Goal: Obtain resource: Download file/media

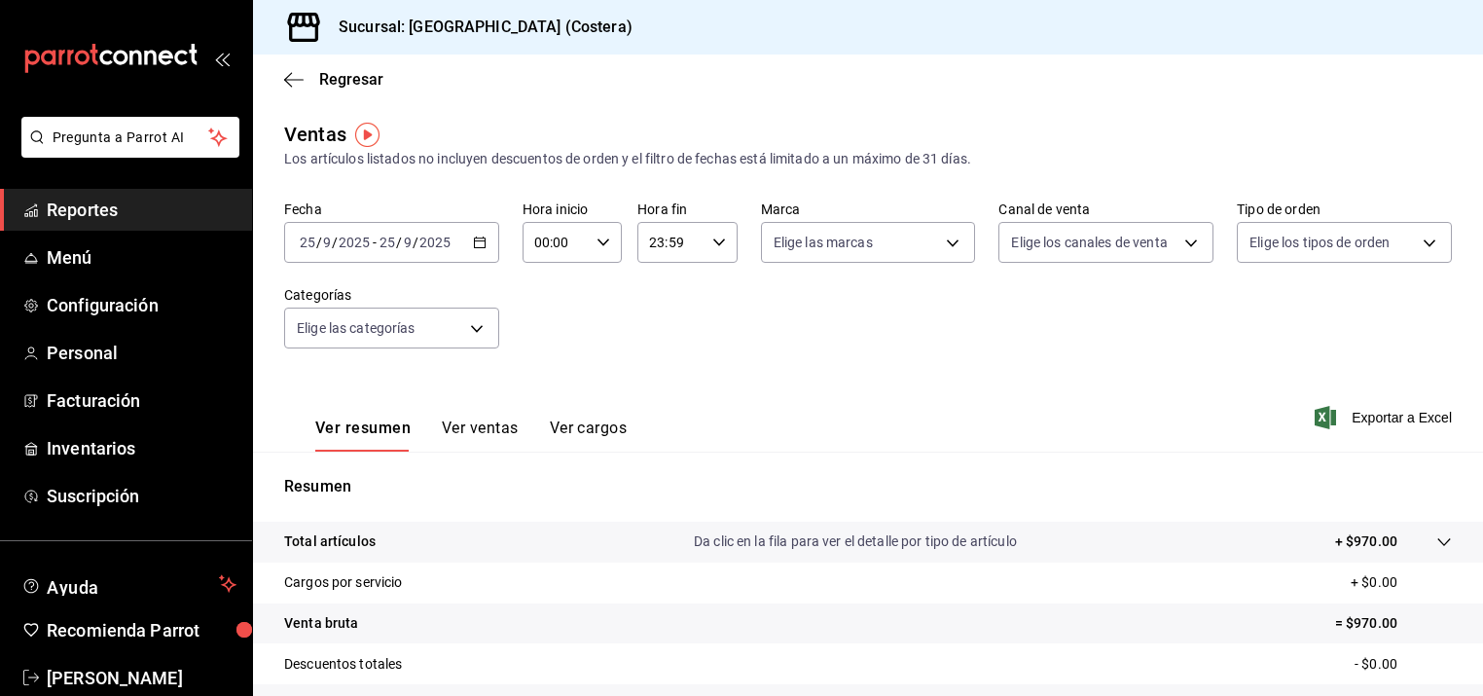
click at [474, 414] on div "Ver resumen Ver ventas Ver cargos" at bounding box center [455, 423] width 343 height 56
click at [467, 424] on button "Ver ventas" at bounding box center [480, 434] width 77 height 33
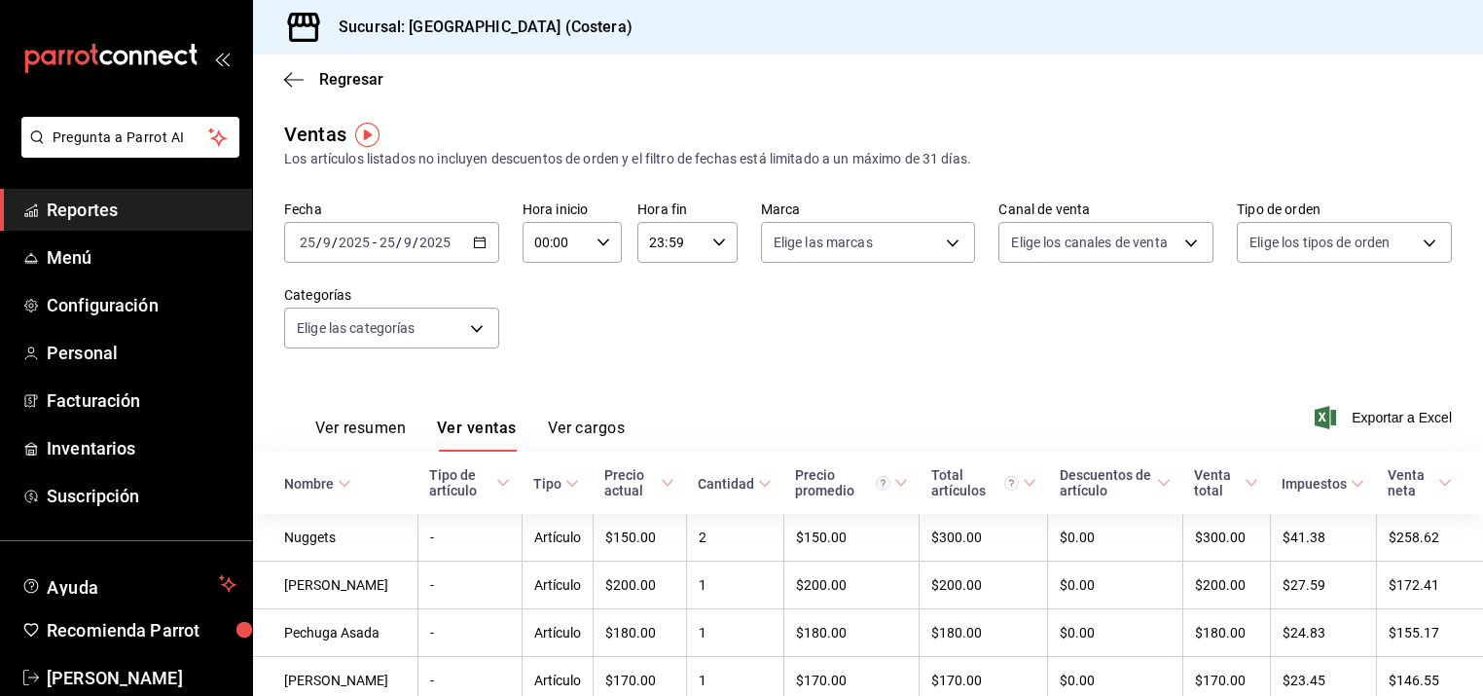
click at [90, 228] on link "Reportes" at bounding box center [126, 210] width 252 height 42
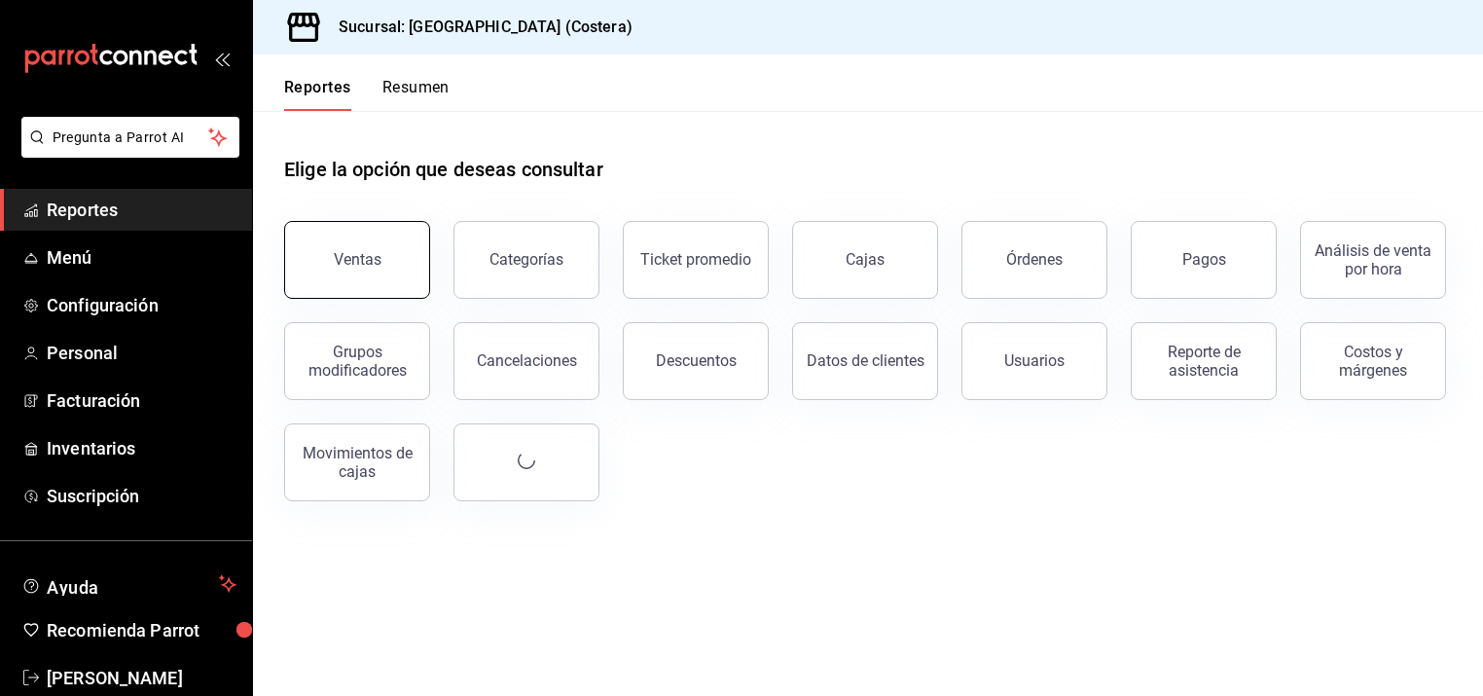
click at [349, 257] on div "Ventas" at bounding box center [358, 259] width 48 height 18
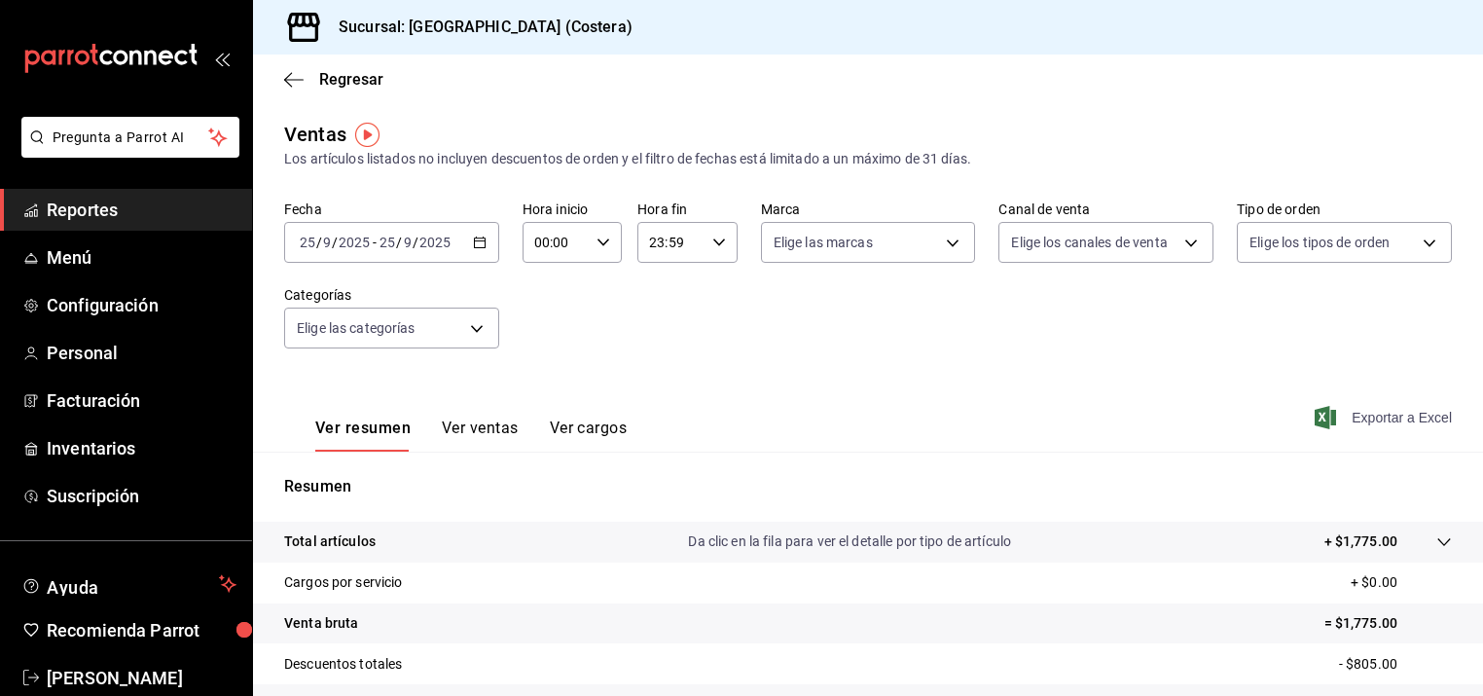
click at [1344, 426] on span "Exportar a Excel" at bounding box center [1384, 417] width 133 height 23
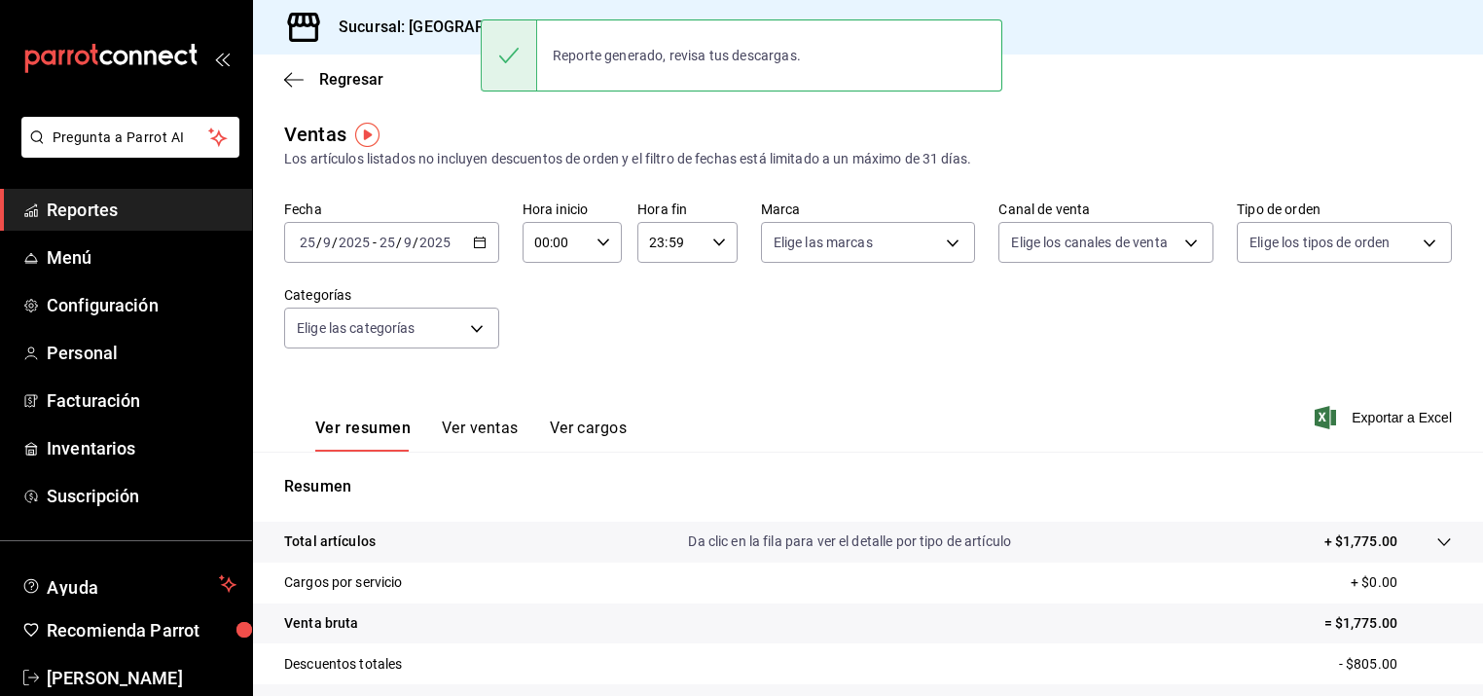
click at [84, 210] on span "Reportes" at bounding box center [142, 210] width 190 height 26
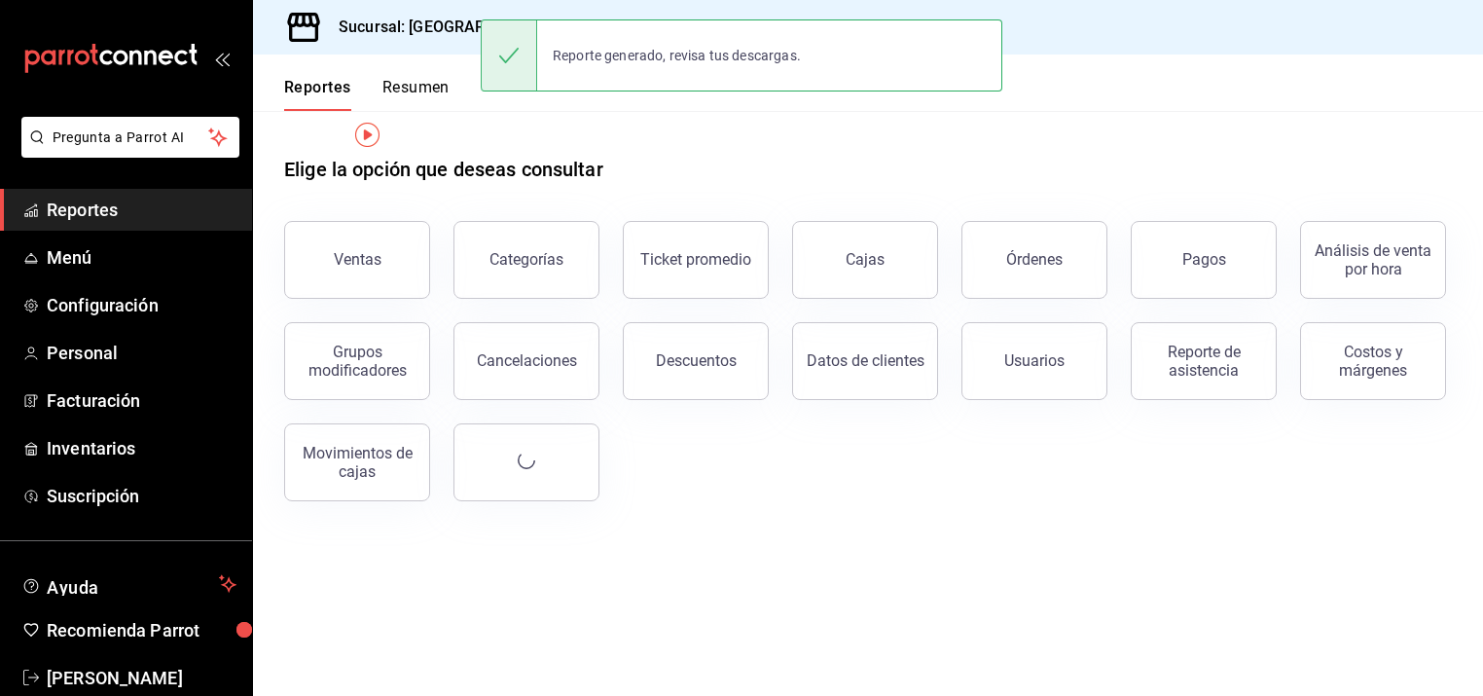
click at [84, 210] on span "Reportes" at bounding box center [142, 210] width 190 height 26
click at [382, 272] on button "Ventas" at bounding box center [357, 260] width 146 height 78
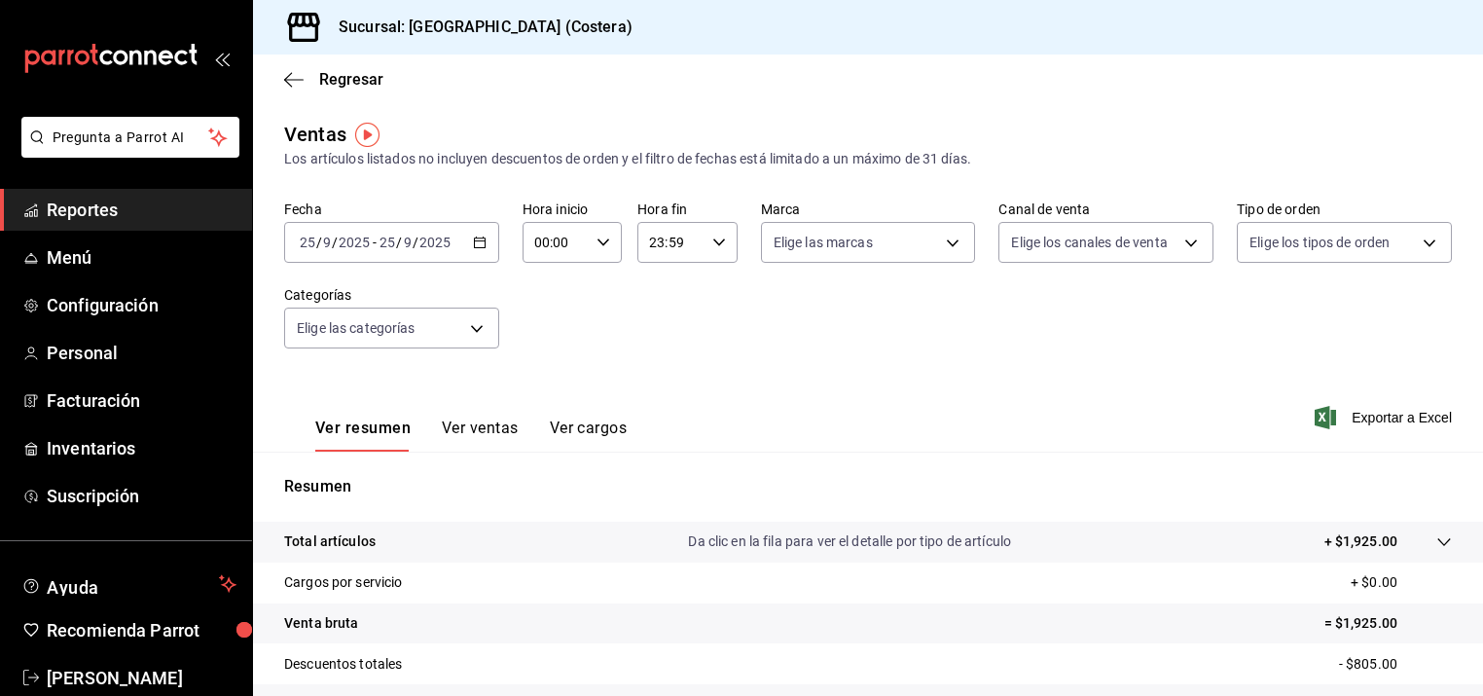
click at [1428, 433] on div "Ver resumen Ver ventas Ver cargos Exportar a Excel" at bounding box center [868, 412] width 1230 height 80
click at [1423, 415] on span "Exportar a Excel" at bounding box center [1384, 417] width 133 height 23
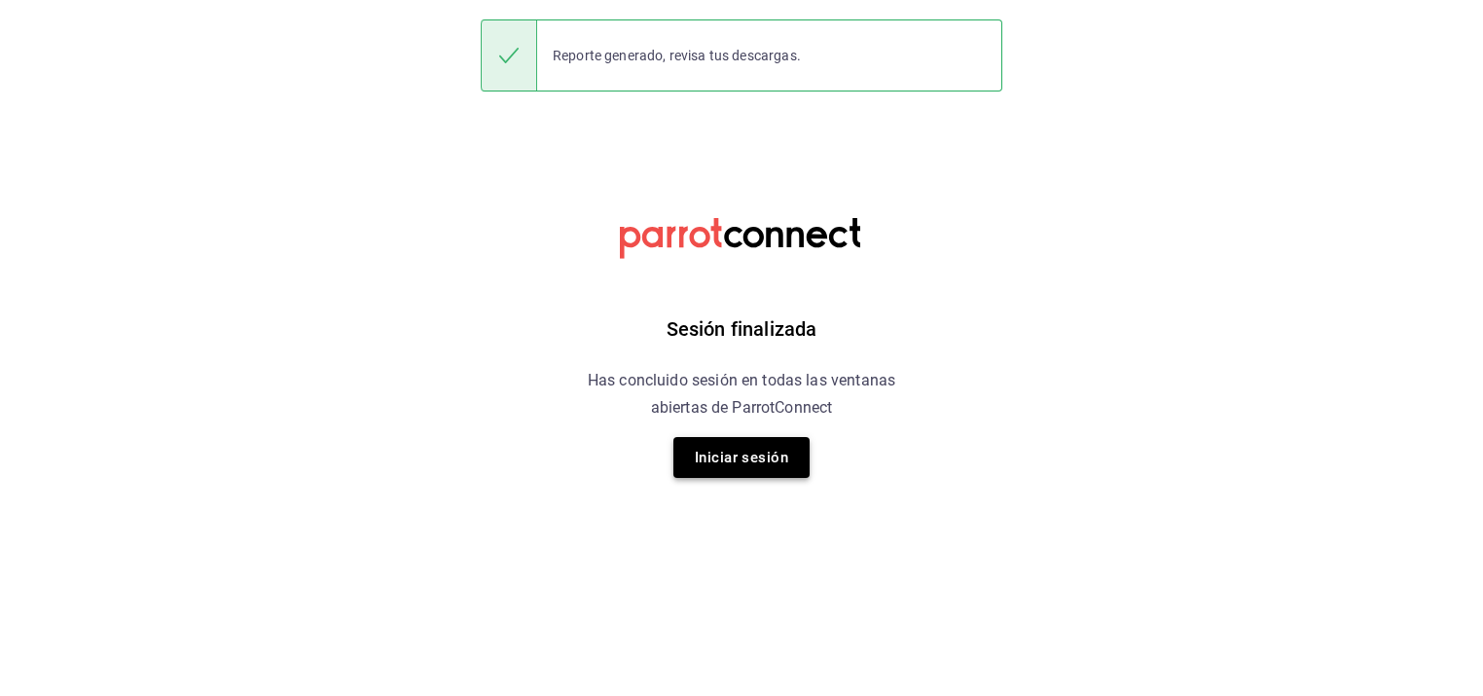
click at [734, 447] on button "Iniciar sesión" at bounding box center [741, 457] width 136 height 41
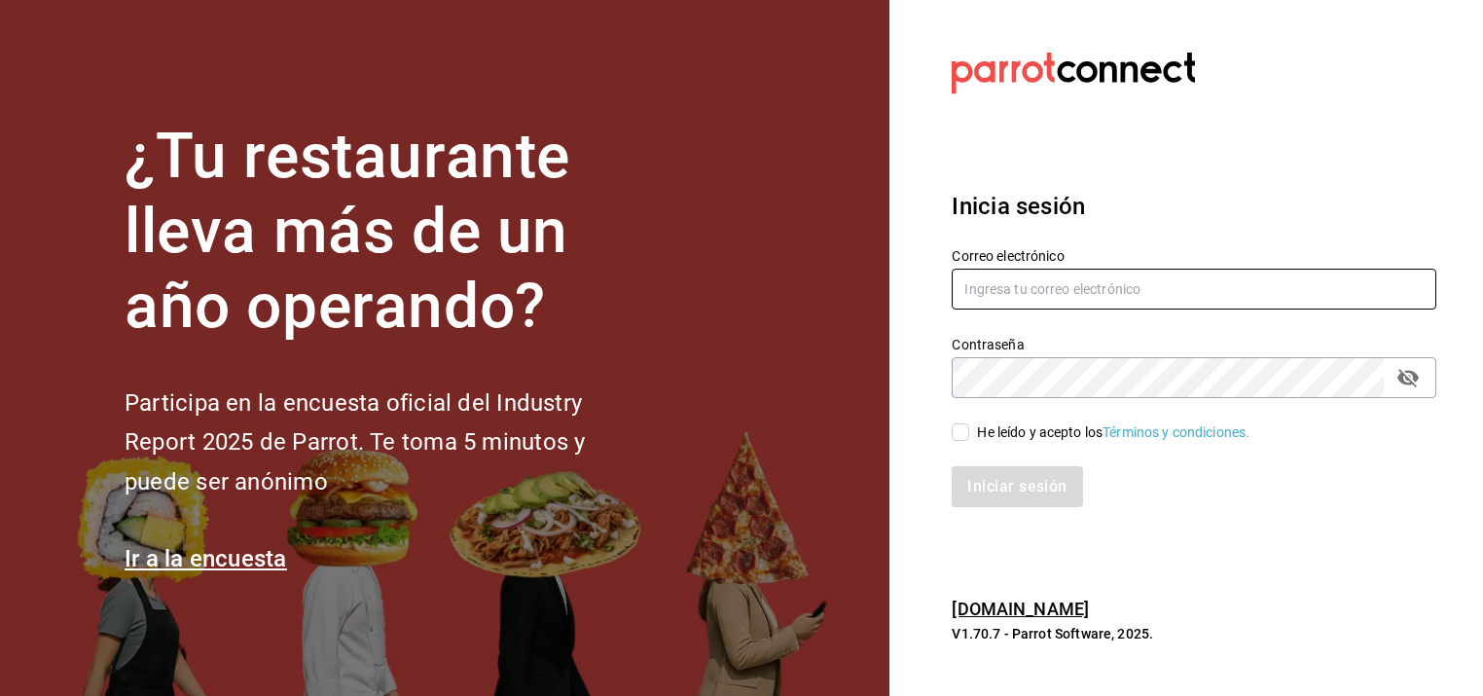
type input "[PERSON_NAME][EMAIL_ADDRESS][PERSON_NAME][DOMAIN_NAME]"
click at [961, 431] on input "He leído y acepto los Términos y condiciones." at bounding box center [961, 432] width 18 height 18
checkbox input "true"
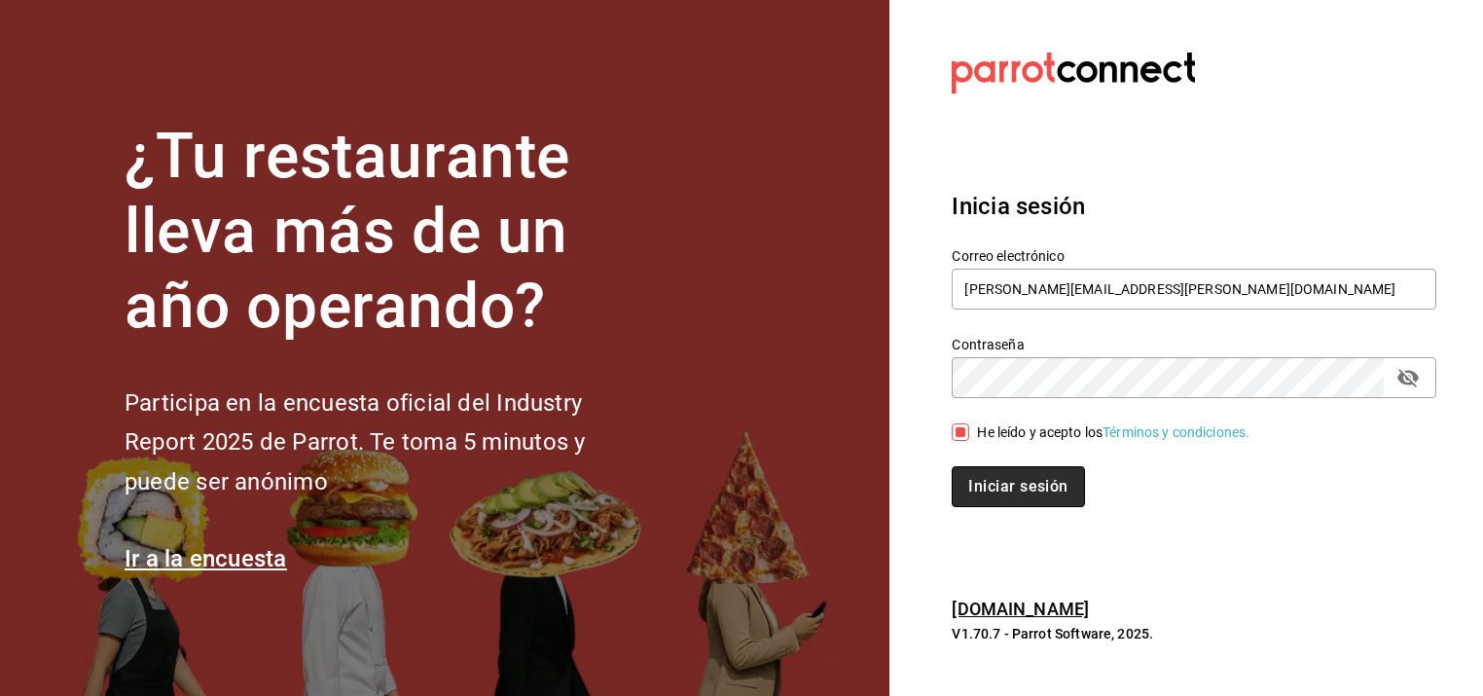
click at [1009, 490] on button "Iniciar sesión" at bounding box center [1018, 486] width 132 height 41
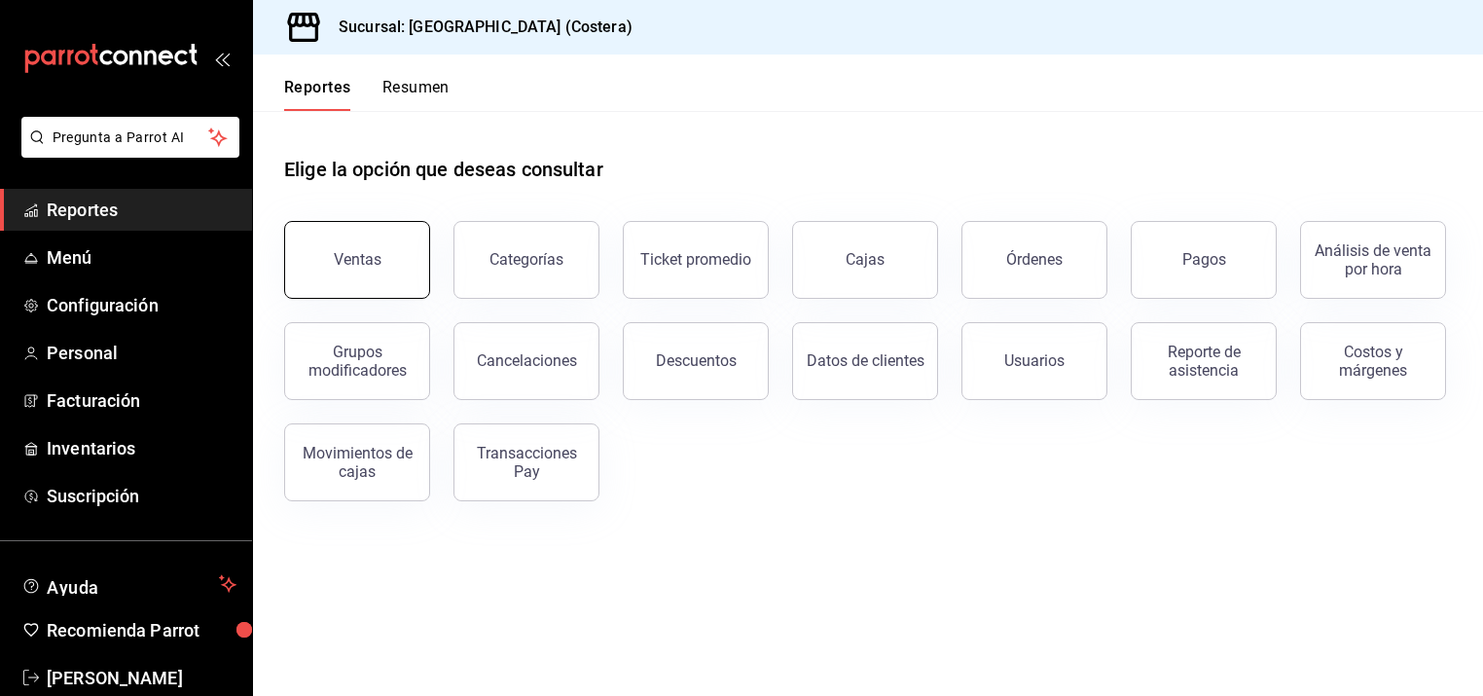
click at [348, 273] on button "Ventas" at bounding box center [357, 260] width 146 height 78
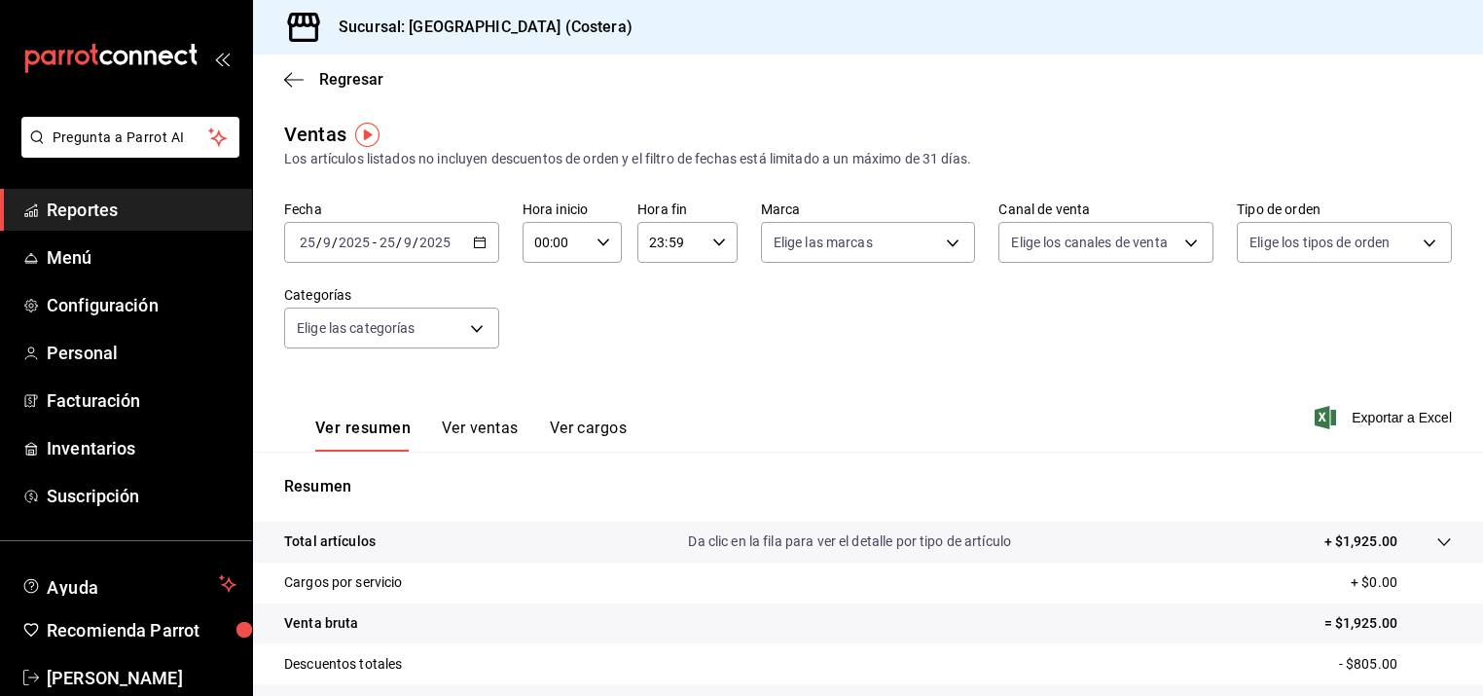
click at [504, 429] on button "Ver ventas" at bounding box center [480, 434] width 77 height 33
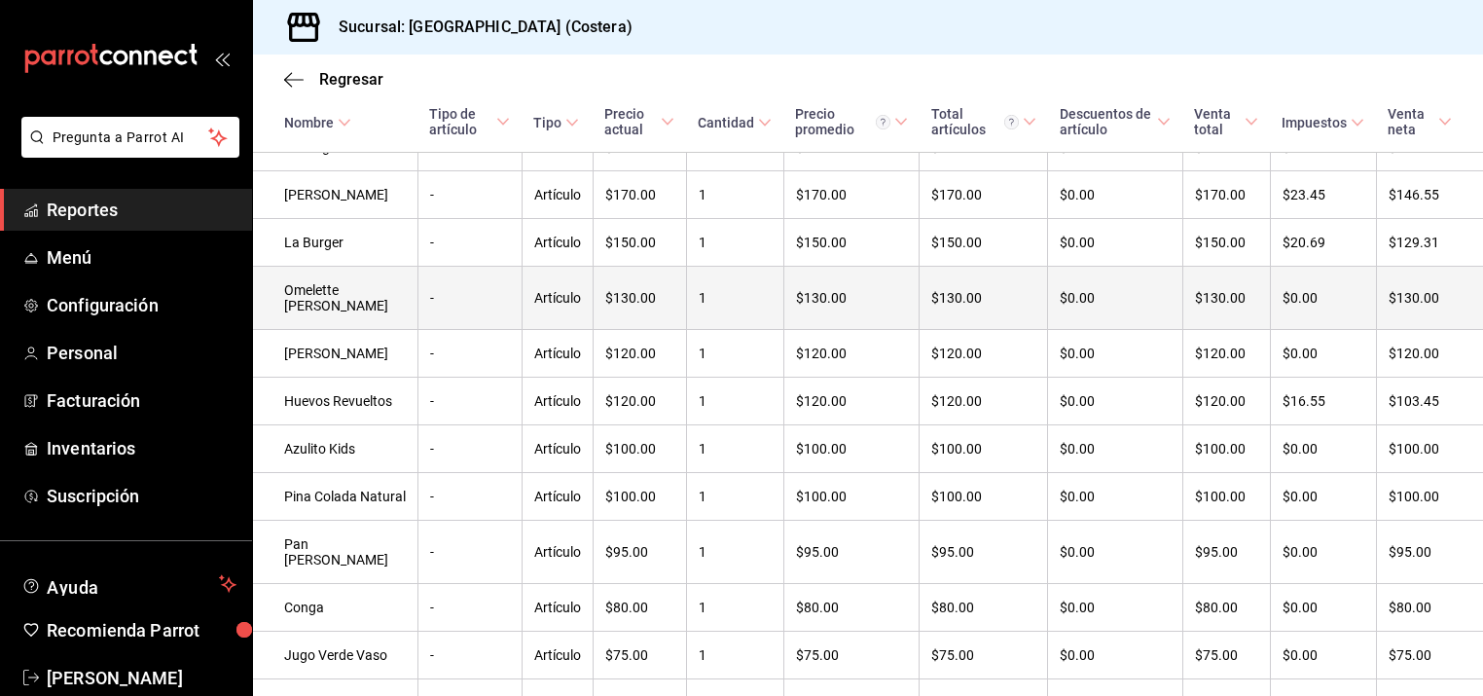
scroll to position [523, 0]
